Goal: Navigation & Orientation: Find specific page/section

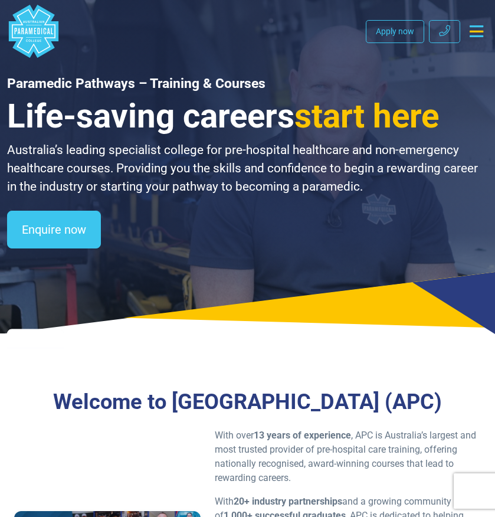
click at [477, 32] on icon "Toggle navigation" at bounding box center [477, 31] width 14 height 12
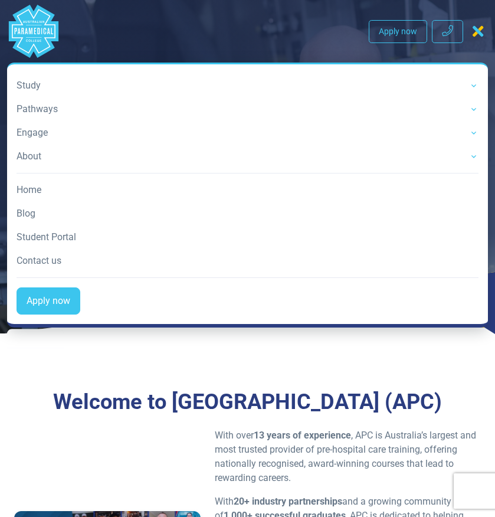
click at [73, 235] on link "Student Portal" at bounding box center [248, 237] width 462 height 24
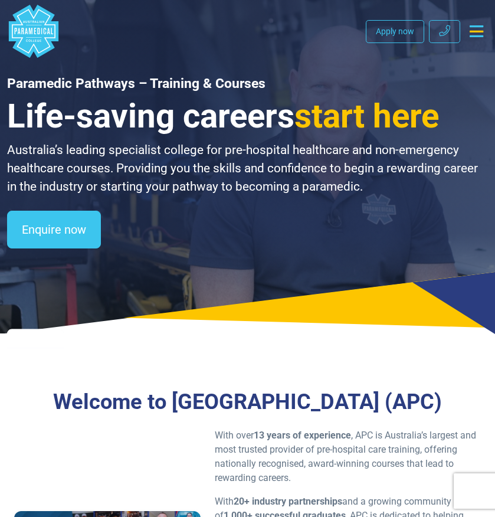
click at [481, 32] on icon "Toggle navigation" at bounding box center [477, 31] width 14 height 12
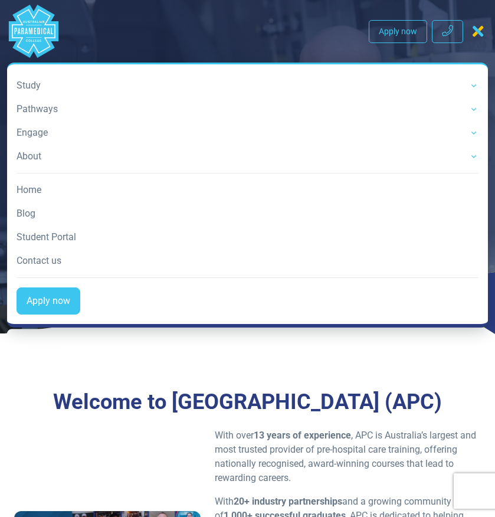
click at [66, 236] on link "Student Portal" at bounding box center [248, 237] width 462 height 24
